Goal: Information Seeking & Learning: Learn about a topic

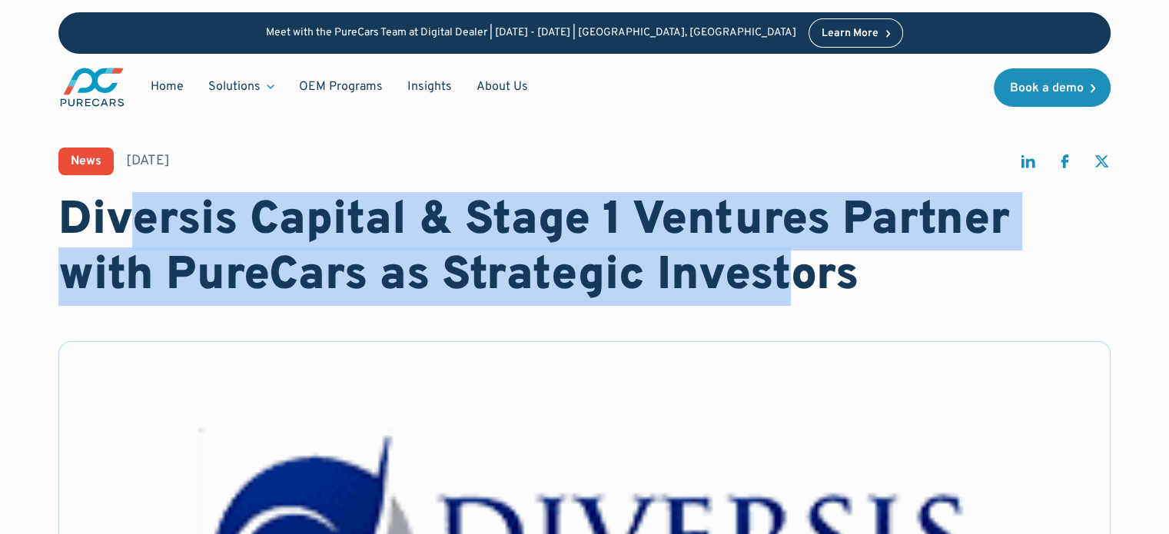
drag, startPoint x: 128, startPoint y: 203, endPoint x: 795, endPoint y: 257, distance: 670.1
click at [795, 257] on h1 "Diversis Capital & Stage 1 Ventures Partner with PureCars as Strategic Investors" at bounding box center [584, 249] width 1052 height 111
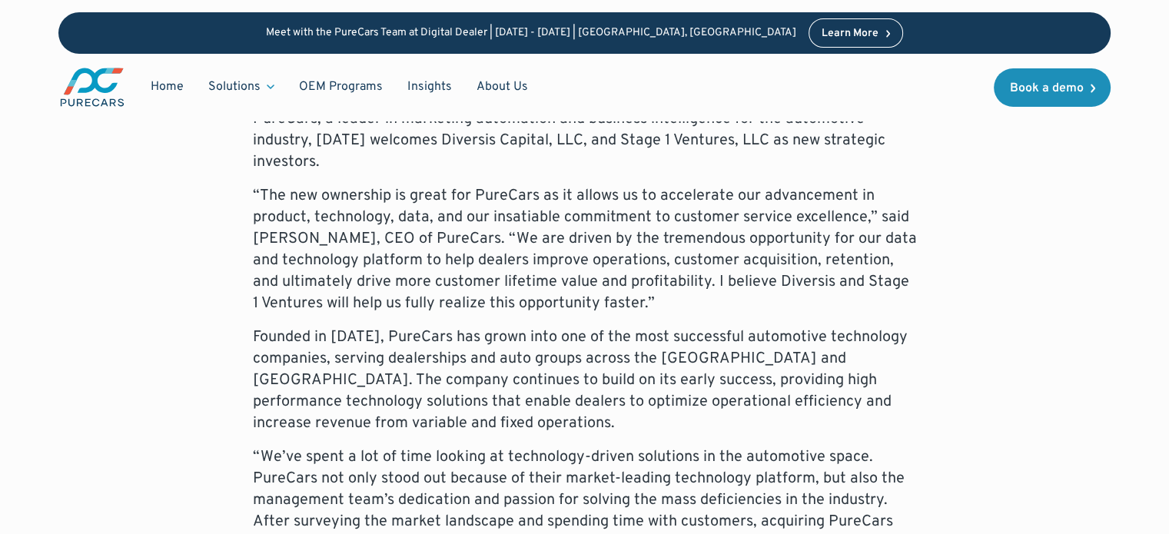
scroll to position [716, 0]
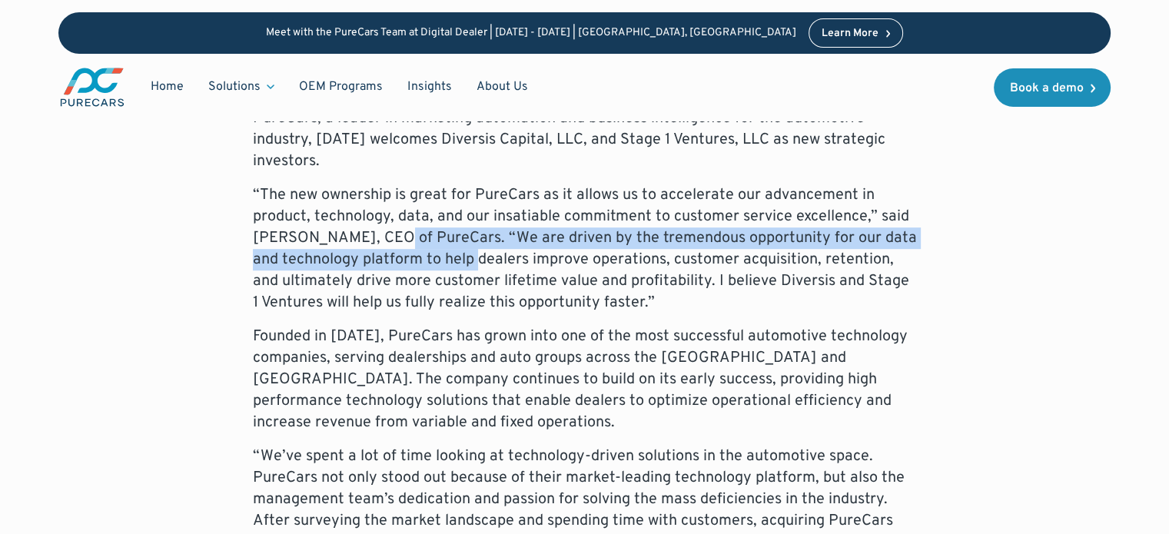
drag, startPoint x: 390, startPoint y: 227, endPoint x: 491, endPoint y: 303, distance: 125.7
click at [491, 303] on p "“The new ownership is great for PureCars as it allows us to accelerate our adva…" at bounding box center [585, 248] width 664 height 129
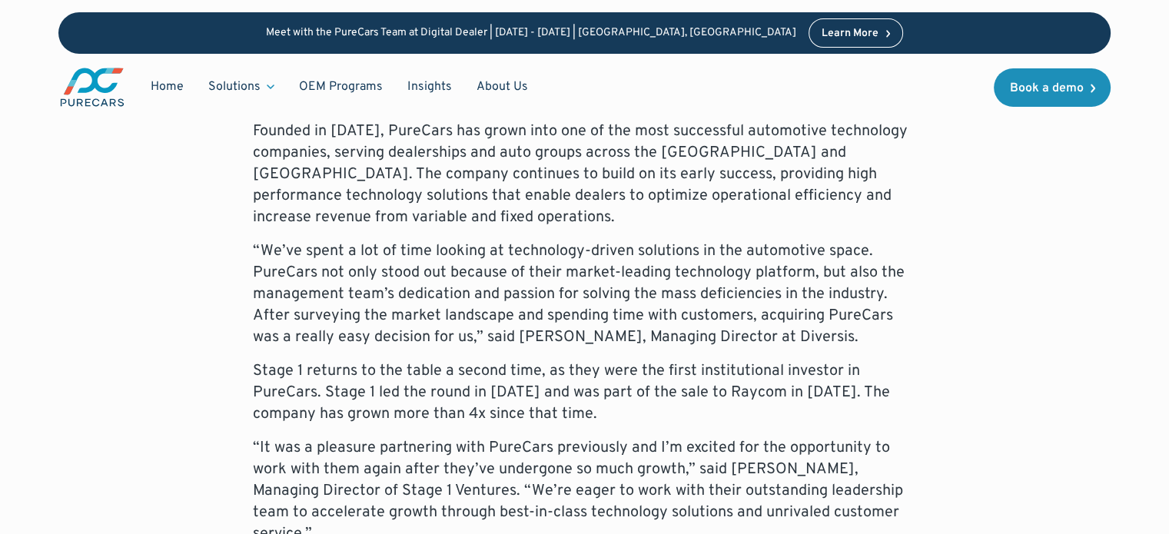
scroll to position [925, 0]
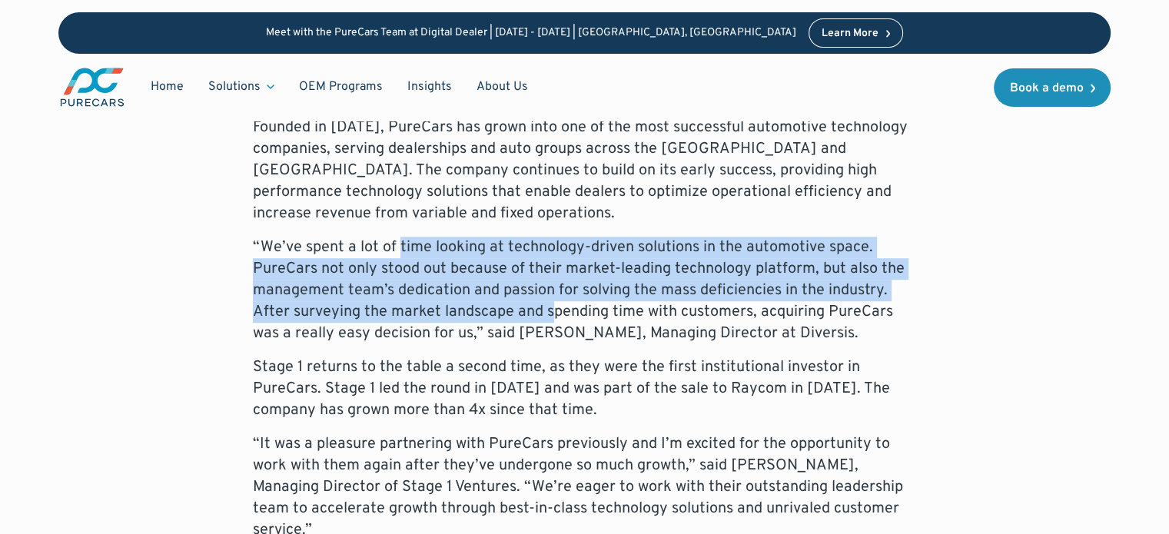
drag, startPoint x: 397, startPoint y: 249, endPoint x: 556, endPoint y: 313, distance: 171.4
click at [556, 313] on p "“We’ve spent a lot of time looking at technology-driven solutions in the automo…" at bounding box center [585, 291] width 664 height 108
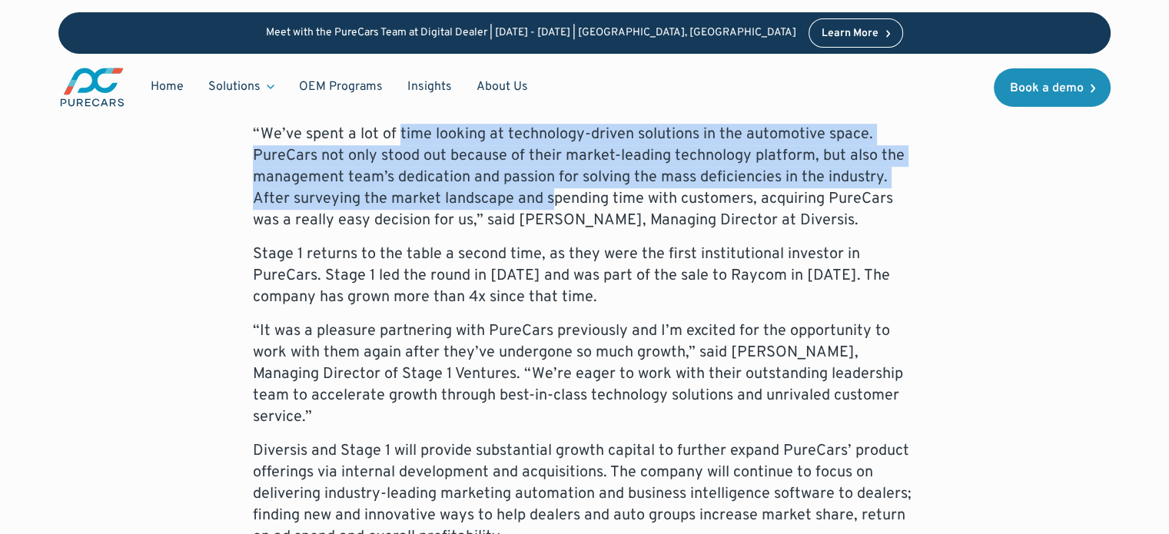
scroll to position [1039, 0]
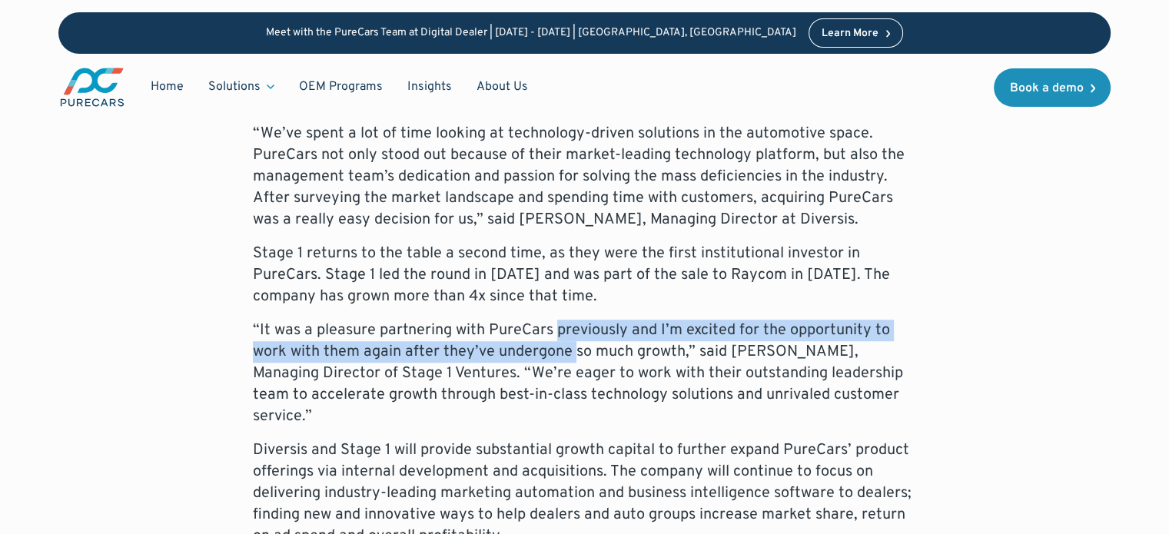
drag, startPoint x: 556, startPoint y: 313, endPoint x: 572, endPoint y: 359, distance: 48.9
click at [572, 359] on div "PureCars, a leader in marketing automation and business intelligence for the au…" at bounding box center [585, 466] width 664 height 1362
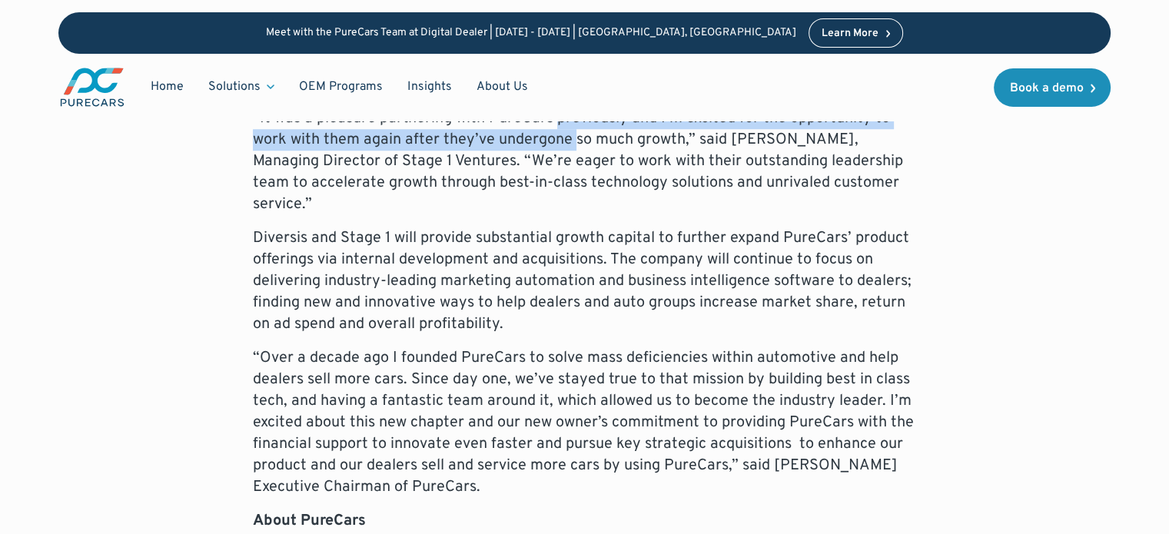
scroll to position [1256, 0]
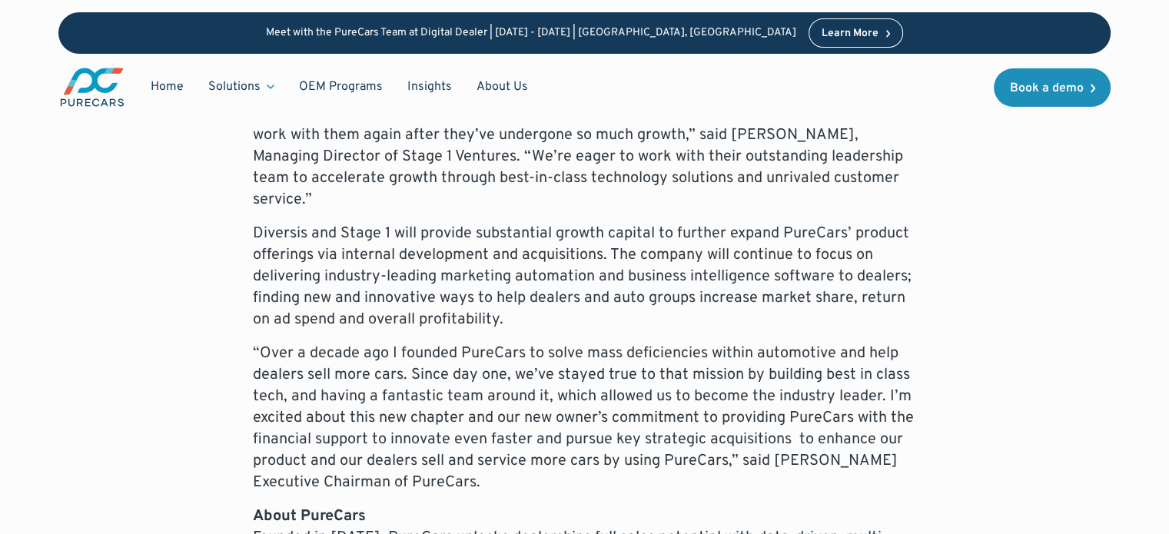
drag, startPoint x: 452, startPoint y: 233, endPoint x: 455, endPoint y: 276, distance: 43.2
click at [455, 276] on p "Diversis and Stage 1 will provide substantial growth capital to further expand …" at bounding box center [585, 277] width 664 height 108
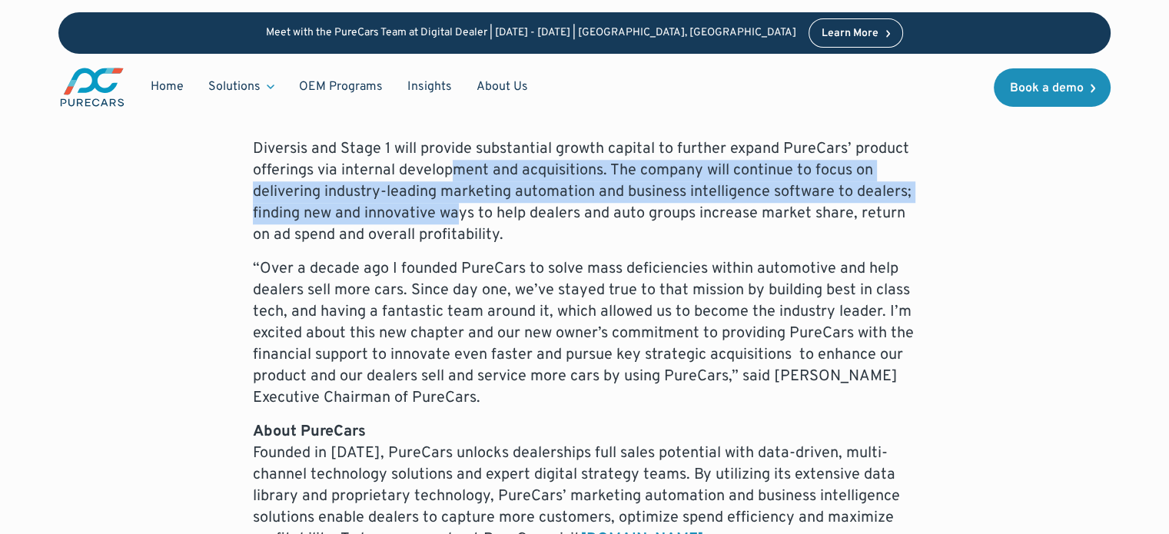
scroll to position [1342, 0]
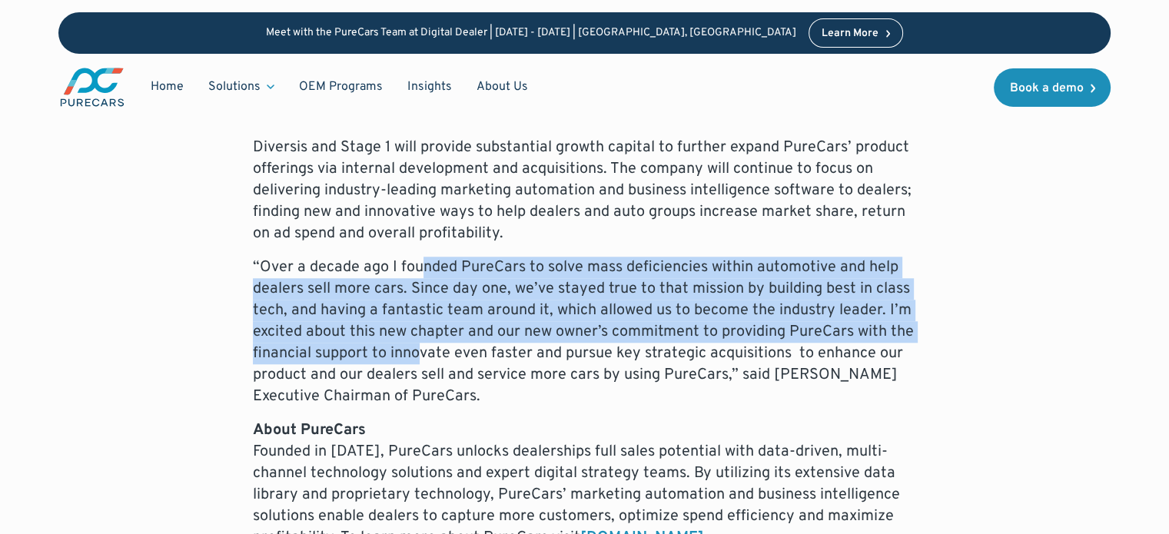
drag, startPoint x: 418, startPoint y: 252, endPoint x: 425, endPoint y: 359, distance: 107.1
click at [425, 359] on p "“Over a decade ago I founded PureCars to solve mass deficiencies within automot…" at bounding box center [585, 332] width 664 height 151
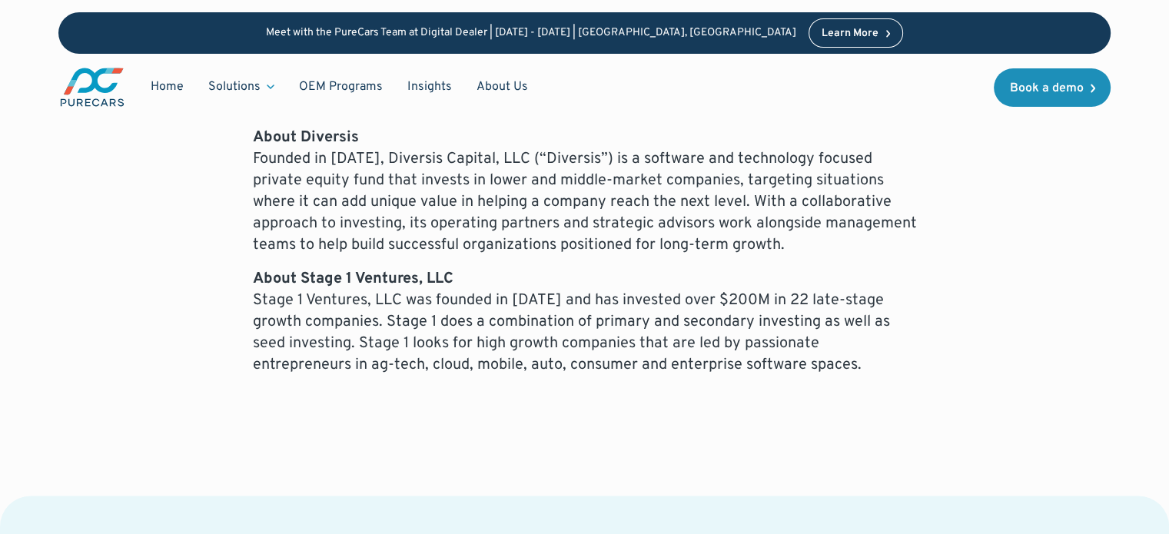
scroll to position [1778, 0]
